Goal: Information Seeking & Learning: Find specific page/section

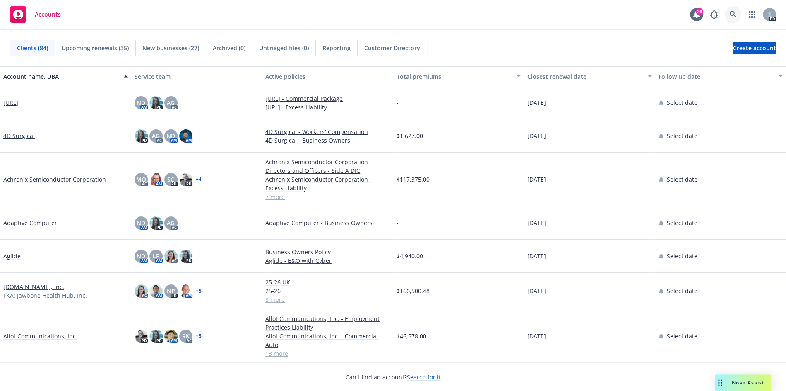
click at [730, 17] on icon at bounding box center [733, 14] width 7 height 7
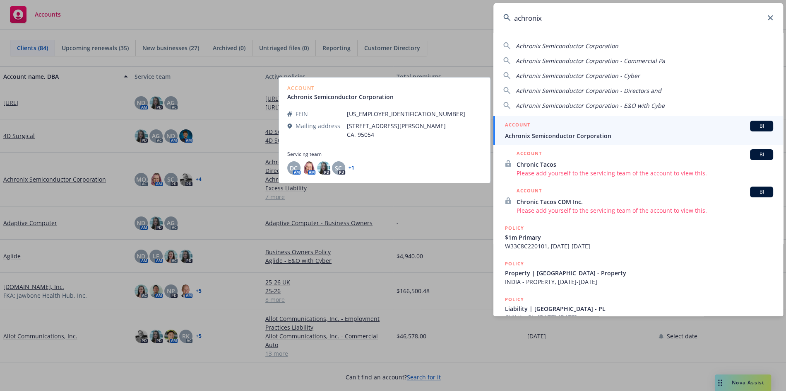
type input "achronix"
click at [619, 128] on div "ACCOUNT BI" at bounding box center [639, 126] width 268 height 11
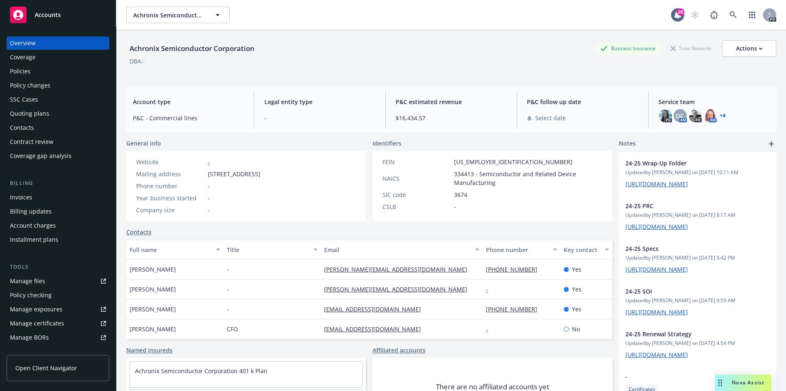
click at [30, 73] on div "Policies" at bounding box center [58, 71] width 96 height 13
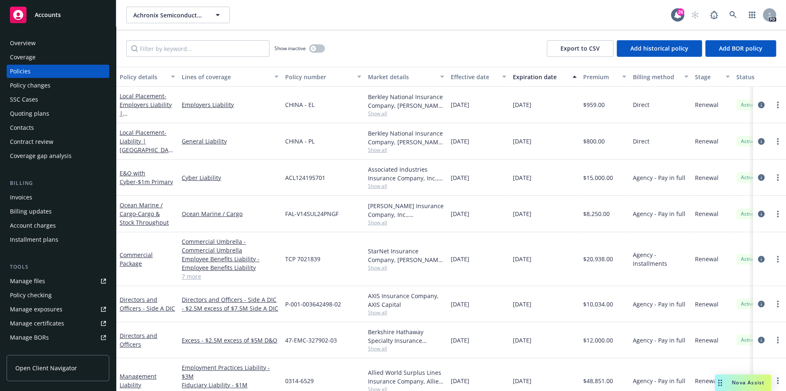
click at [23, 46] on div "Overview" at bounding box center [23, 42] width 26 height 13
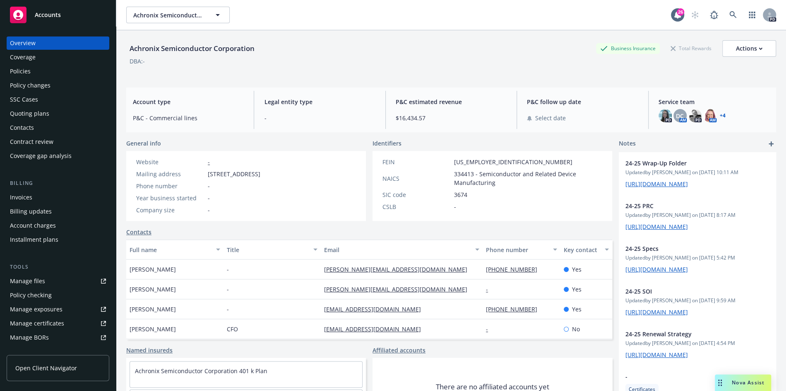
click at [723, 118] on link "+ 4" at bounding box center [723, 115] width 6 height 5
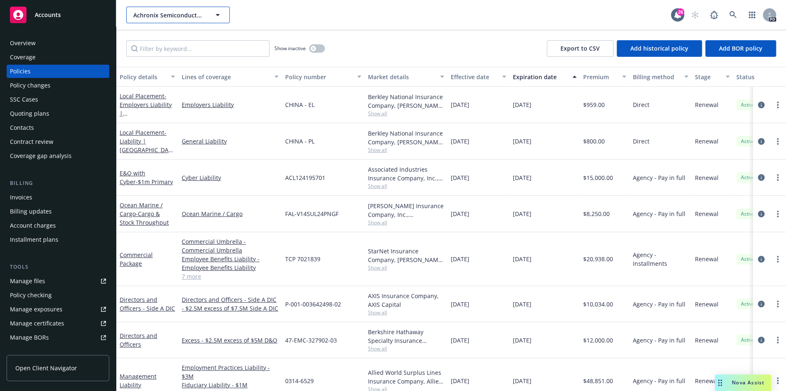
click at [168, 19] on button "Achronix Semiconductor Corporation" at bounding box center [178, 15] width 104 height 17
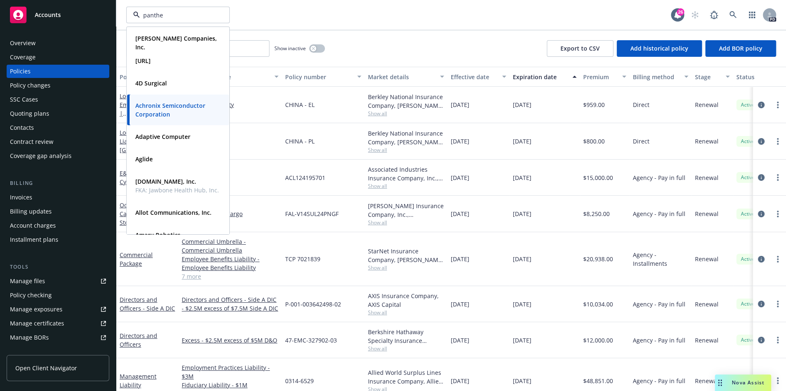
type input "panther"
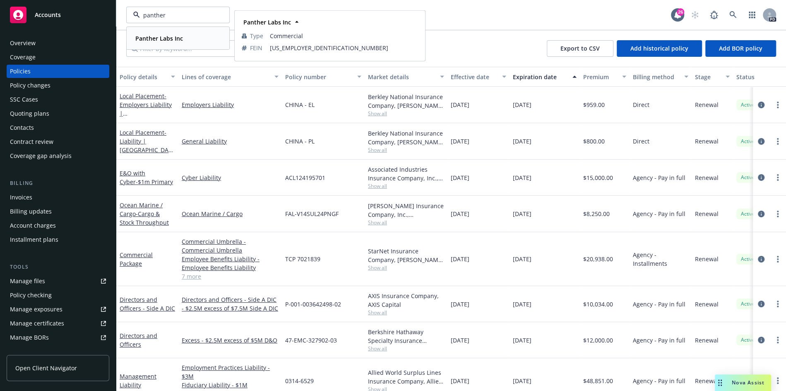
click at [170, 33] on div "Panther Labs Inc" at bounding box center [158, 38] width 53 height 12
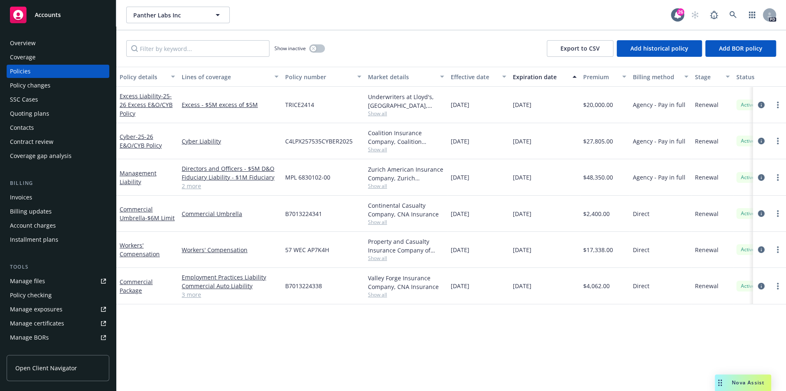
click at [222, 326] on div "Policy details Lines of coverage Policy number Market details Effective date Ex…" at bounding box center [451, 229] width 670 height 324
click at [30, 44] on div "Overview" at bounding box center [23, 42] width 26 height 13
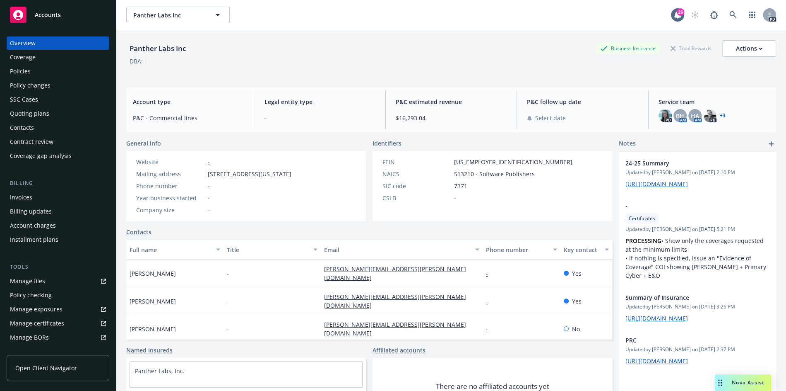
click at [723, 118] on link "+ 3" at bounding box center [723, 115] width 6 height 5
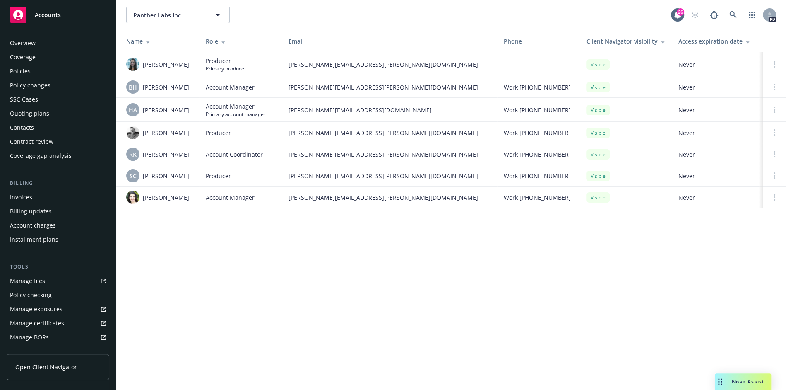
click at [23, 71] on div "Policies" at bounding box center [20, 71] width 21 height 13
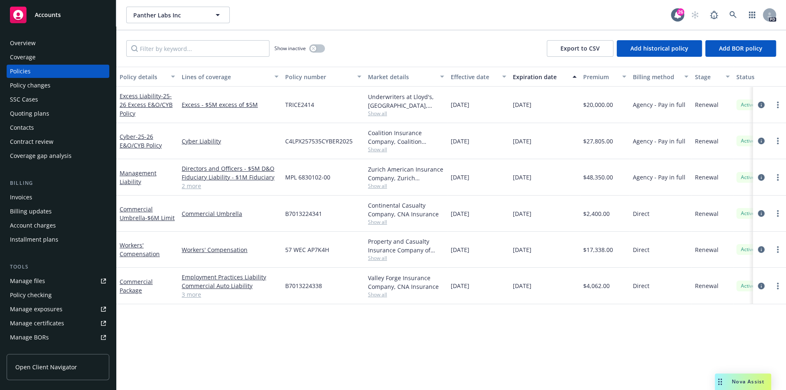
click at [193, 187] on link "2 more" at bounding box center [230, 185] width 97 height 9
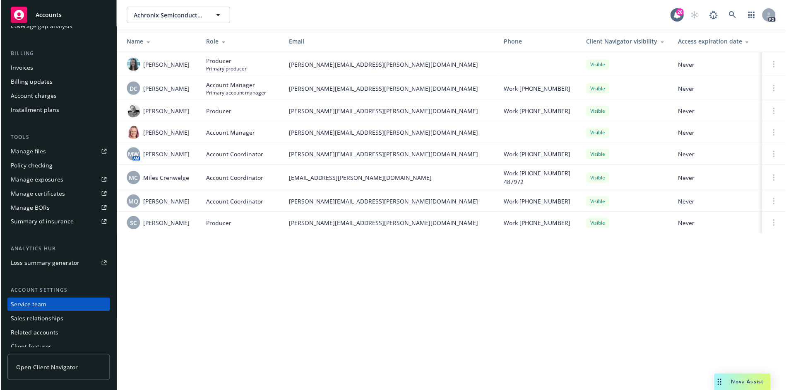
scroll to position [149, 0]
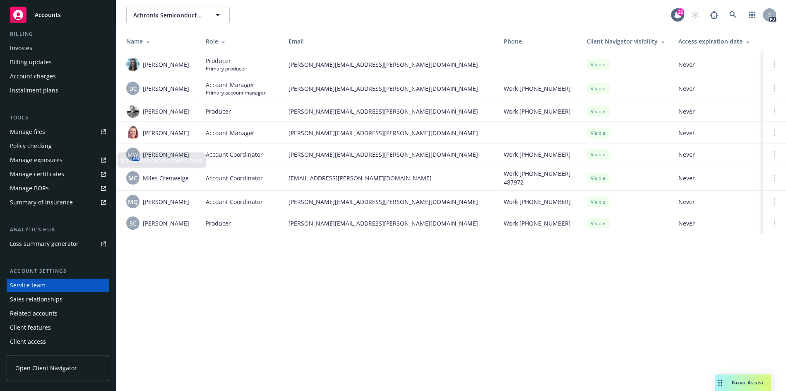
click at [46, 127] on link "Manage files" at bounding box center [58, 131] width 103 height 13
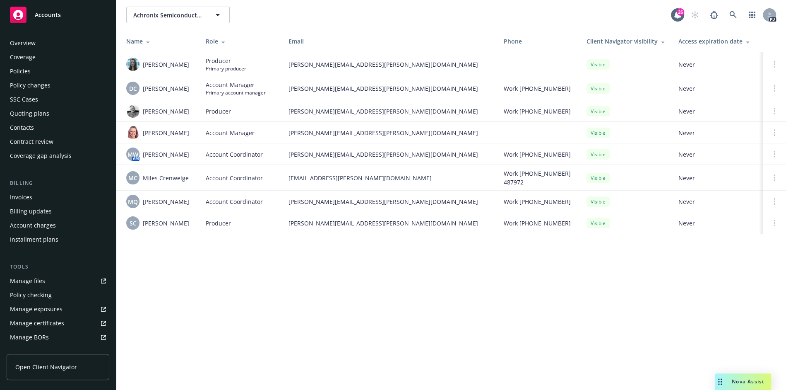
click at [41, 71] on div "Policies" at bounding box center [58, 71] width 96 height 13
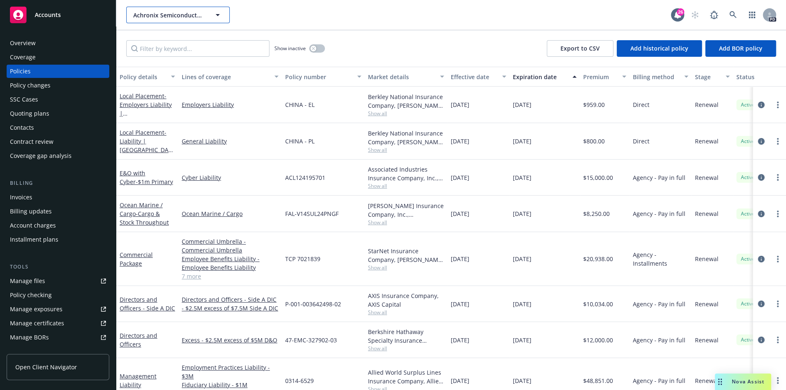
click at [203, 17] on span "Achronix Semiconductor Corporation" at bounding box center [169, 15] width 72 height 9
type input "charm"
click at [46, 12] on span "Accounts" at bounding box center [48, 15] width 26 height 7
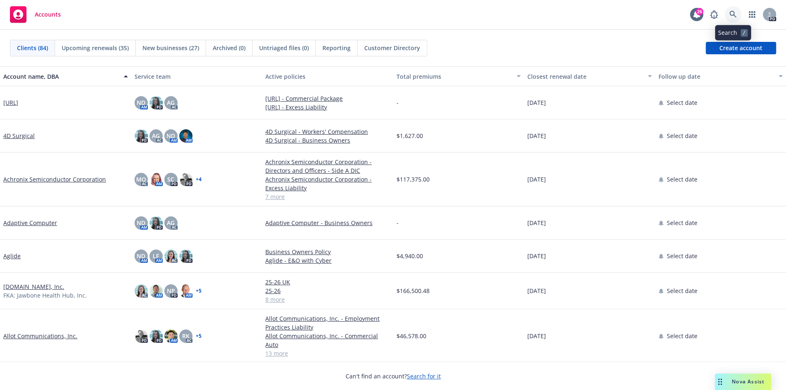
click at [736, 14] on icon at bounding box center [733, 14] width 7 height 7
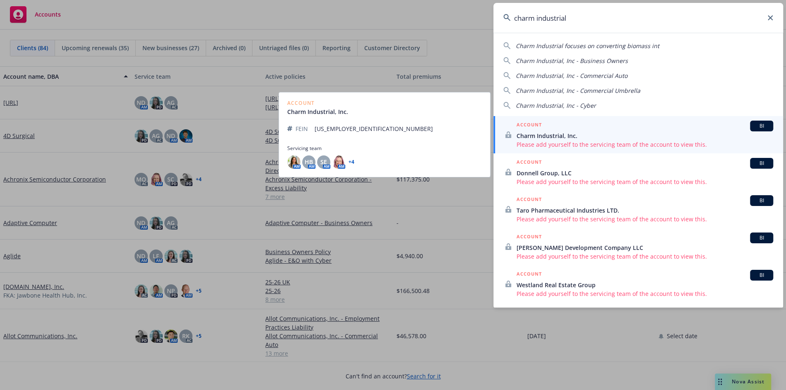
type input "charm industrial"
click at [651, 128] on div "ACCOUNT BI" at bounding box center [645, 126] width 257 height 11
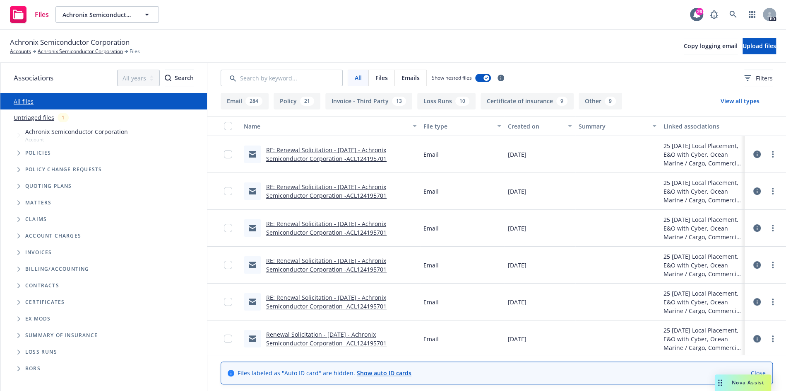
click at [404, 78] on span "Emails" at bounding box center [411, 77] width 18 height 9
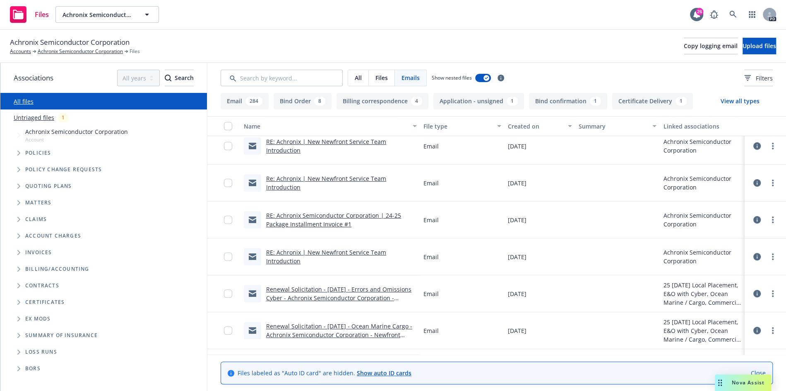
scroll to position [372, 0]
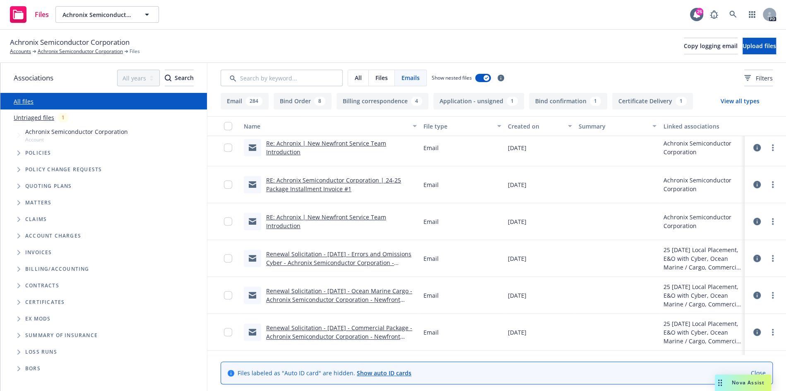
click at [340, 217] on link "RE: Achronix | New Newfront Service Team Introduction" at bounding box center [326, 221] width 120 height 17
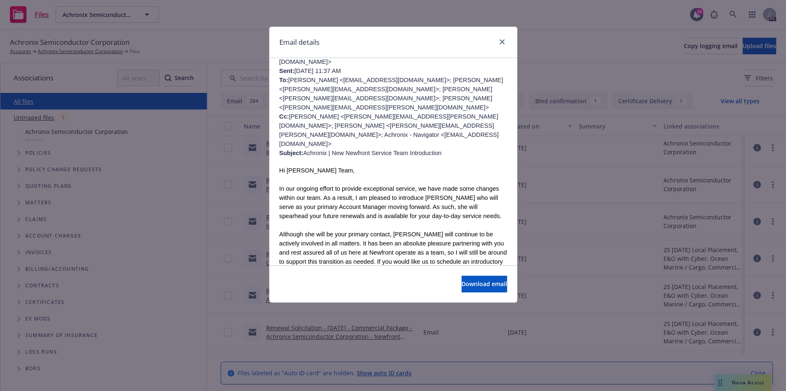
scroll to position [160, 0]
click at [502, 41] on icon "close" at bounding box center [502, 41] width 5 height 5
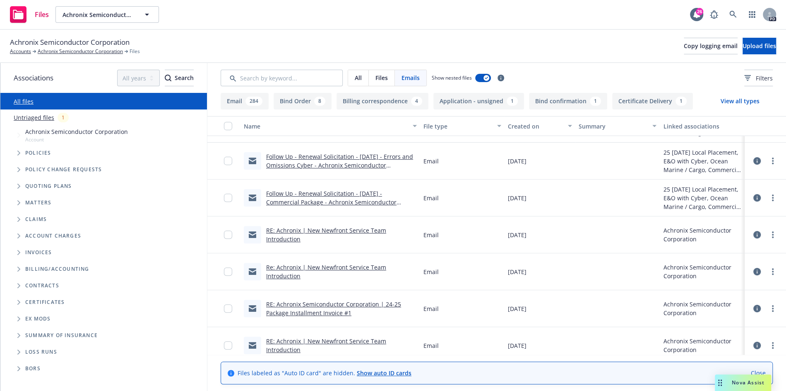
scroll to position [257, 0]
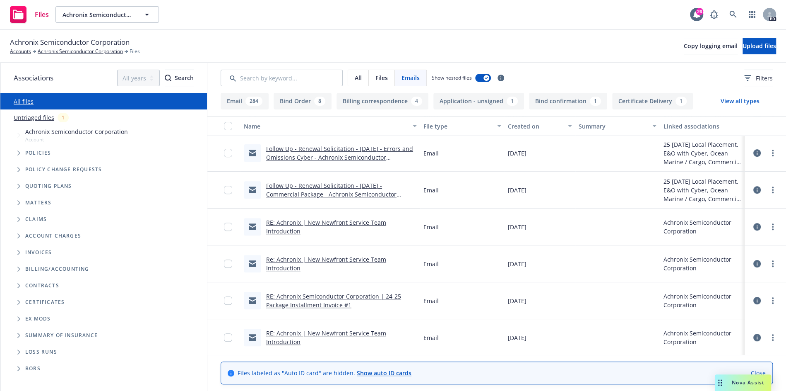
click at [340, 222] on link "RE: Achronix | New Newfront Service Team Introduction" at bounding box center [326, 226] width 120 height 17
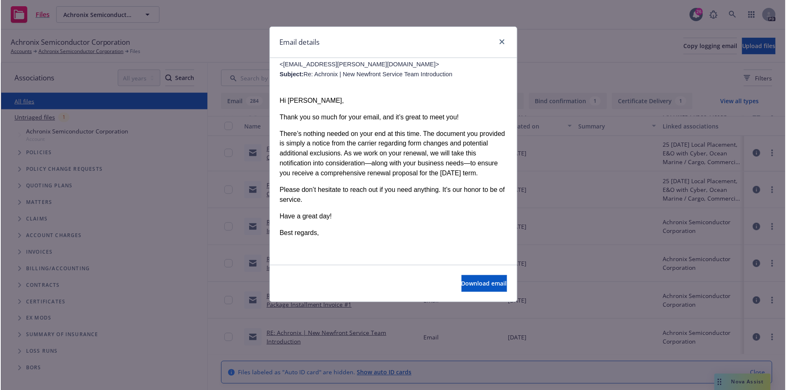
scroll to position [235, 0]
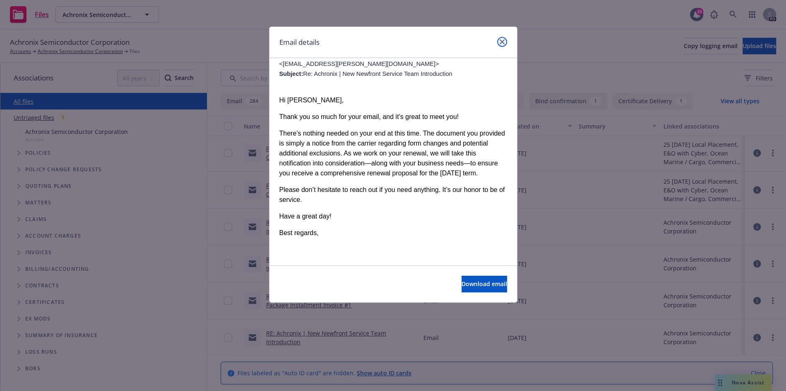
click at [502, 41] on icon "close" at bounding box center [502, 41] width 5 height 5
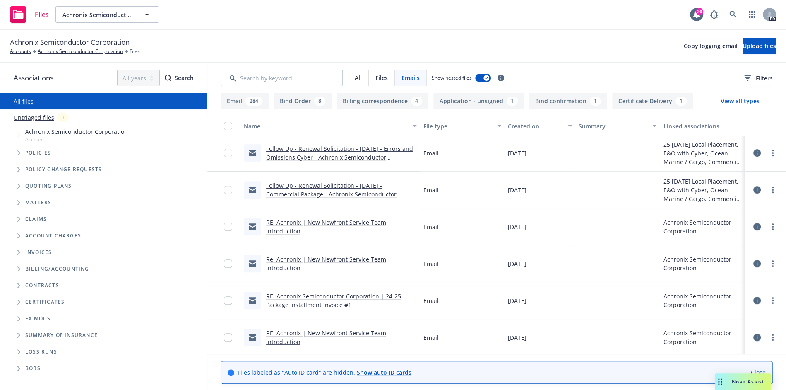
scroll to position [257, 0]
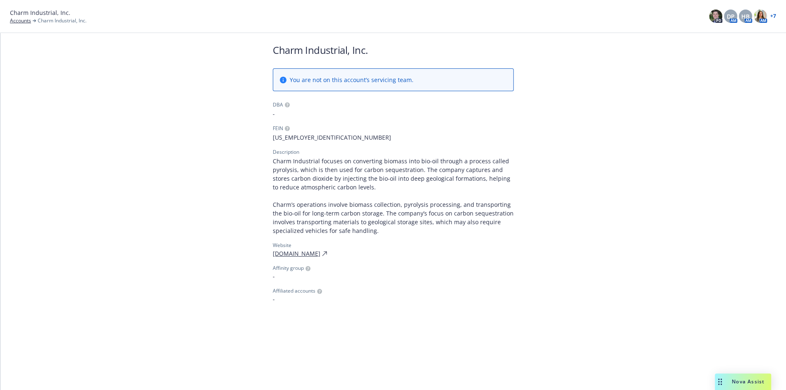
click at [773, 18] on link "+ 7" at bounding box center [774, 16] width 6 height 5
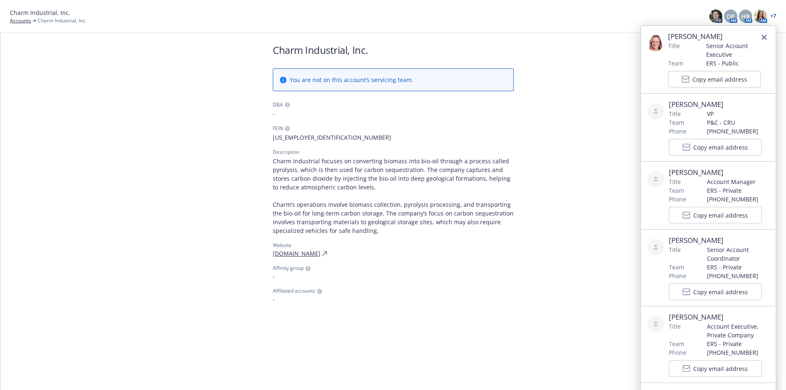
click at [770, 34] on div "[PERSON_NAME] Title Senior Account Executive Team ERS - Public Copy email addre…" at bounding box center [708, 60] width 135 height 68
click at [765, 37] on icon "close" at bounding box center [764, 37] width 5 height 5
